Goal: Information Seeking & Learning: Learn about a topic

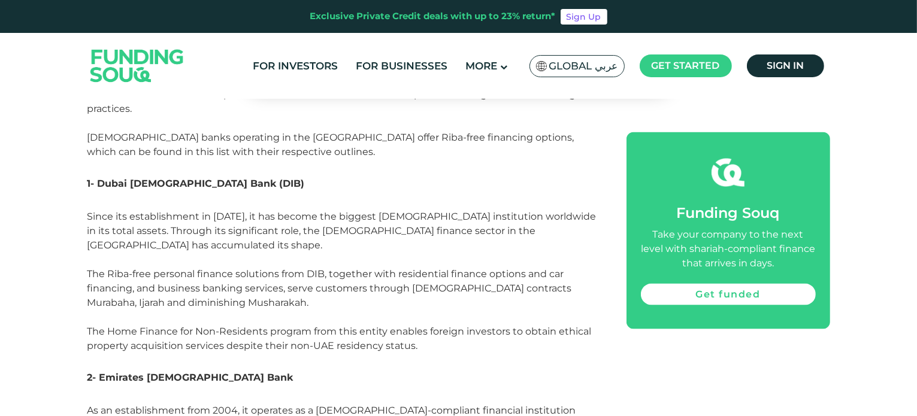
click at [112, 178] on span "1- Dubai [DEMOGRAPHIC_DATA] Bank (DIB)" at bounding box center [195, 183] width 217 height 11
drag, startPoint x: 84, startPoint y: 160, endPoint x: 131, endPoint y: 157, distance: 47.4
drag, startPoint x: 131, startPoint y: 157, endPoint x: 226, endPoint y: 153, distance: 94.7
click at [226, 174] on h3 "1- Dubai [DEMOGRAPHIC_DATA] Bank (DIB)" at bounding box center [343, 192] width 512 height 36
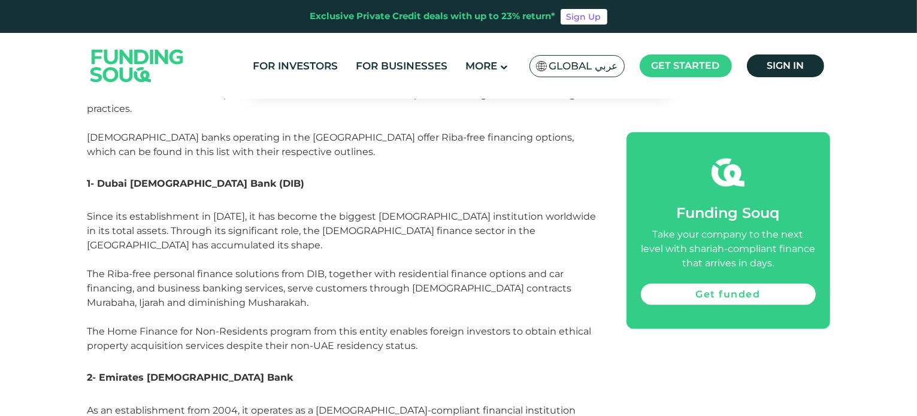
click at [190, 211] on span "Since its establishment in [DATE], it has become the biggest [DEMOGRAPHIC_DATA]…" at bounding box center [341, 281] width 509 height 141
drag, startPoint x: 223, startPoint y: 155, endPoint x: 83, endPoint y: 154, distance: 140.1
copy span "1- Dubai [DEMOGRAPHIC_DATA] Bank (DIB)"
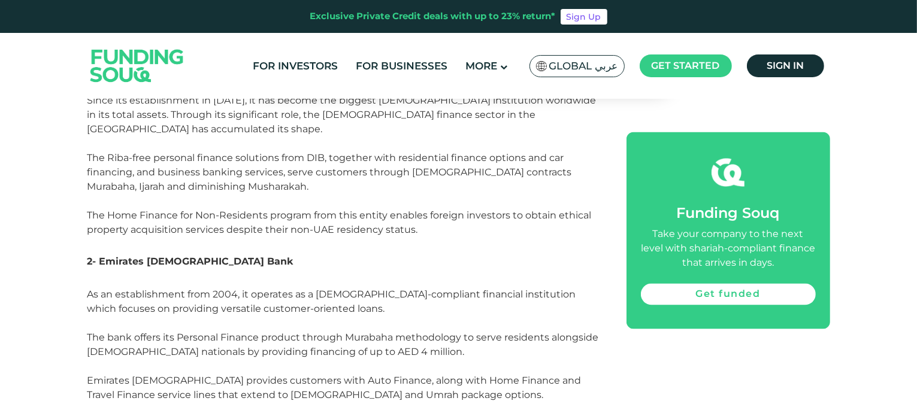
scroll to position [2065, 0]
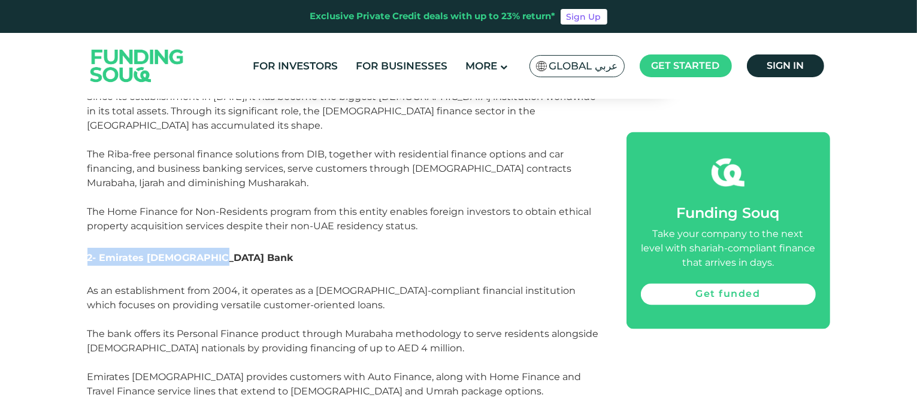
drag, startPoint x: 213, startPoint y: 214, endPoint x: 66, endPoint y: 221, distance: 146.9
copy span "2- Emirates [DEMOGRAPHIC_DATA] Bank"
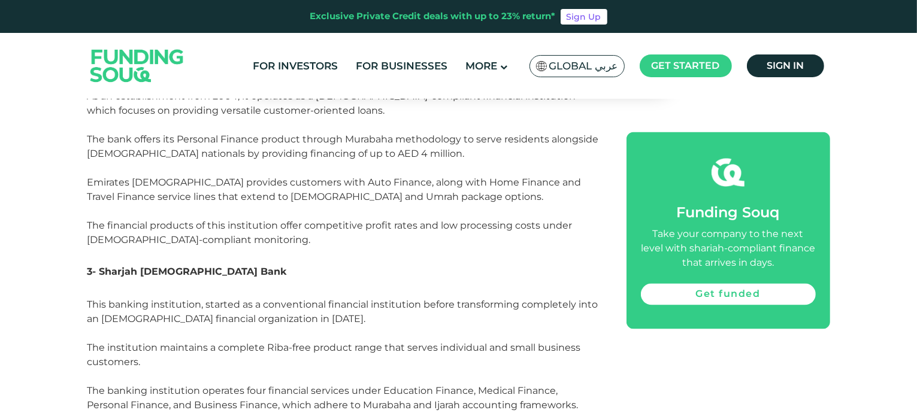
scroll to position [2305, 0]
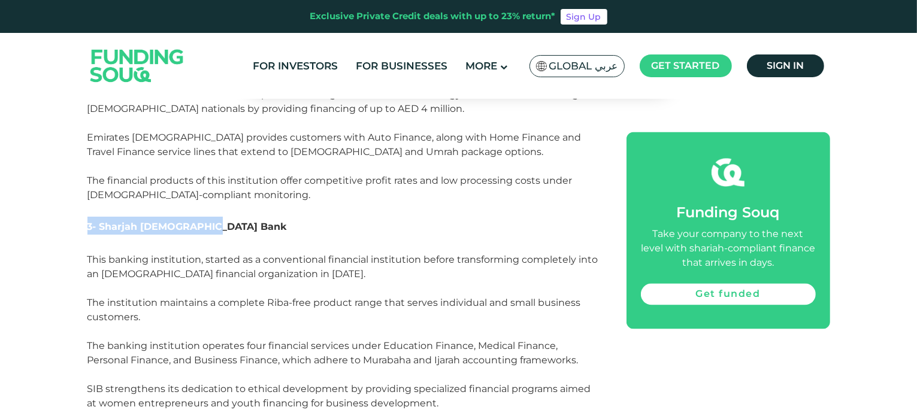
drag, startPoint x: 205, startPoint y: 183, endPoint x: 81, endPoint y: 185, distance: 124.6
copy span "3- Sharjah [DEMOGRAPHIC_DATA] Bank"
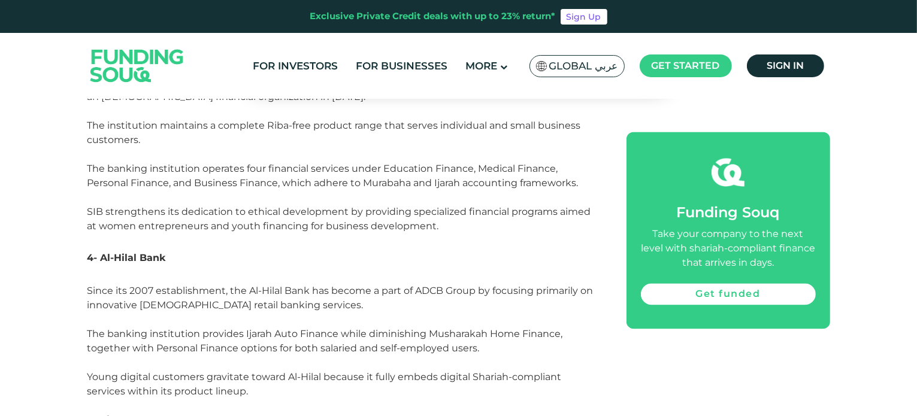
scroll to position [2485, 0]
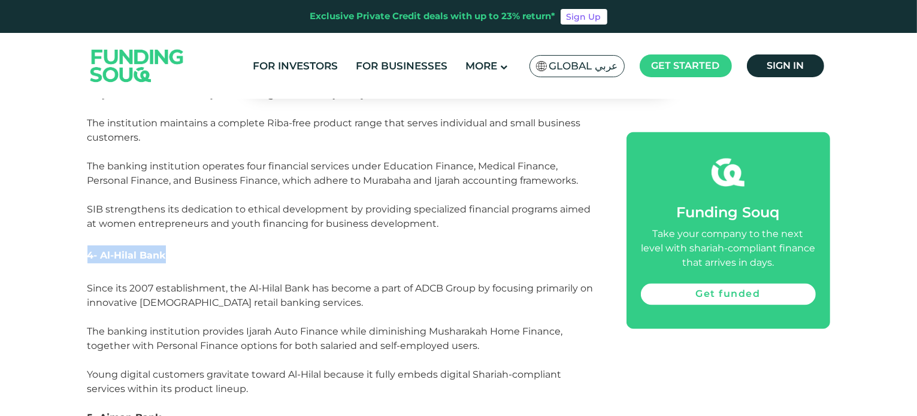
drag, startPoint x: 171, startPoint y: 209, endPoint x: 88, endPoint y: 213, distance: 83.3
click at [88, 246] on h3 "4- Al-Hilal Bank" at bounding box center [343, 264] width 512 height 36
copy span "4- Al-Hilal Bank"
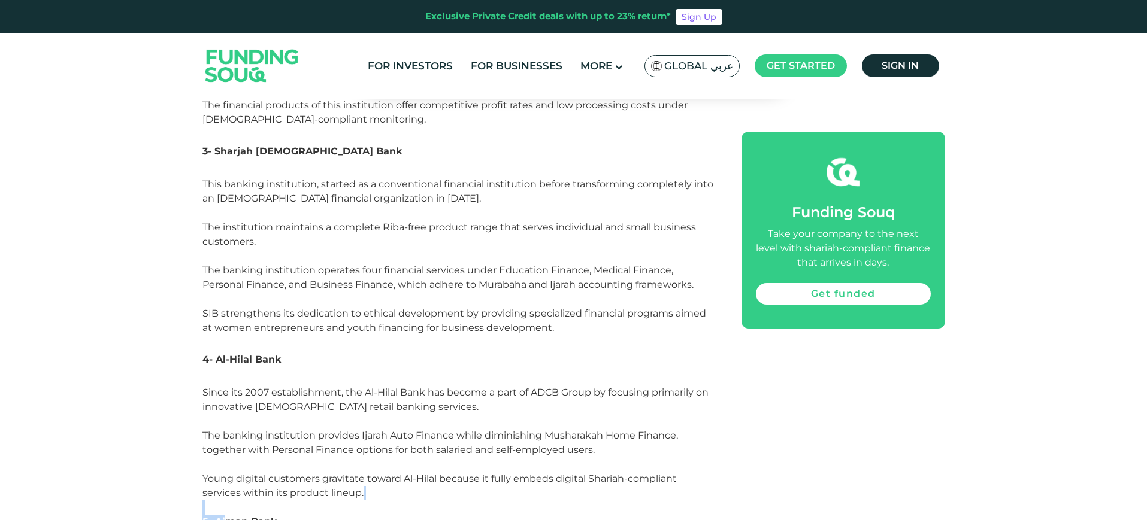
drag, startPoint x: 286, startPoint y: 468, endPoint x: 240, endPoint y: 477, distance: 46.9
drag, startPoint x: 285, startPoint y: 481, endPoint x: 196, endPoint y: 482, distance: 89.2
copy span "5- Ajman Bank"
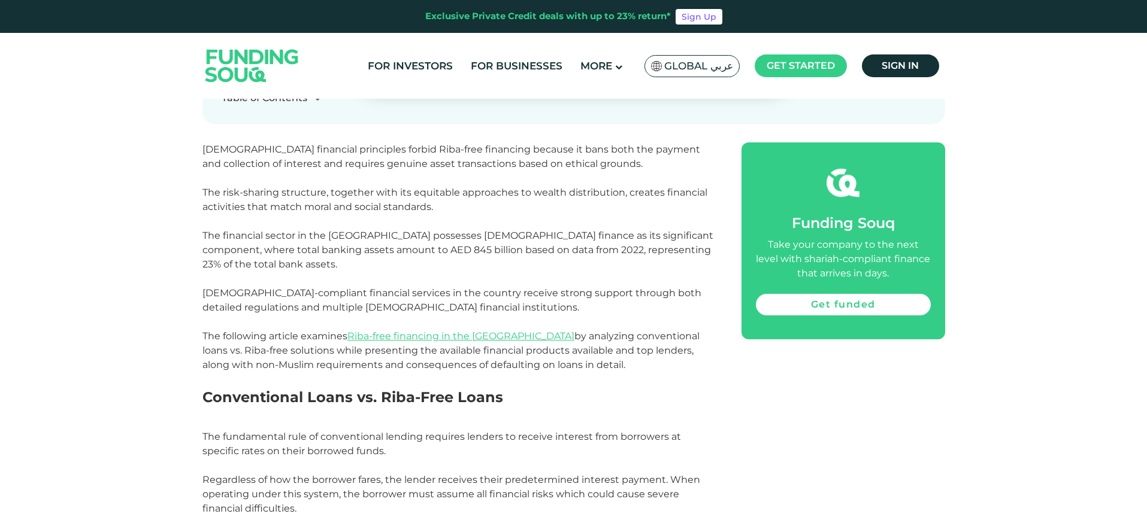
scroll to position [613, 0]
